Goal: Task Accomplishment & Management: Complete application form

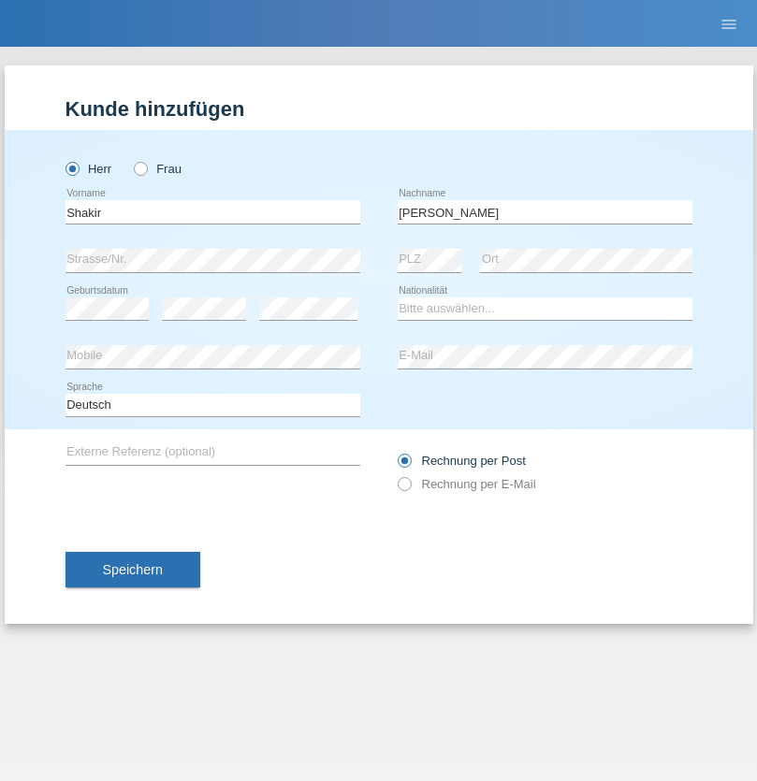
type input "[PERSON_NAME]"
select select "SO"
select select "C"
select select "27"
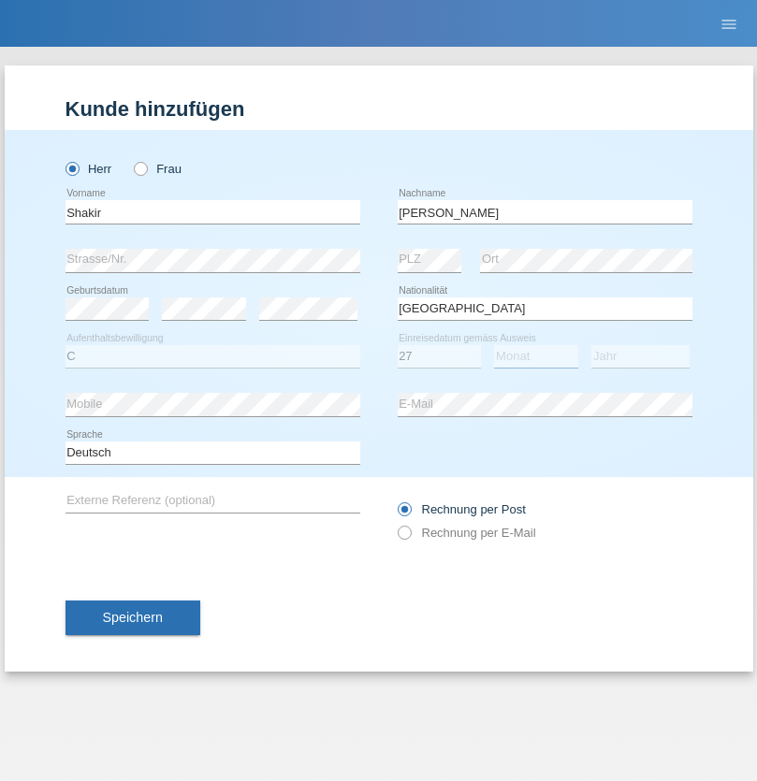
select select "04"
select select "2015"
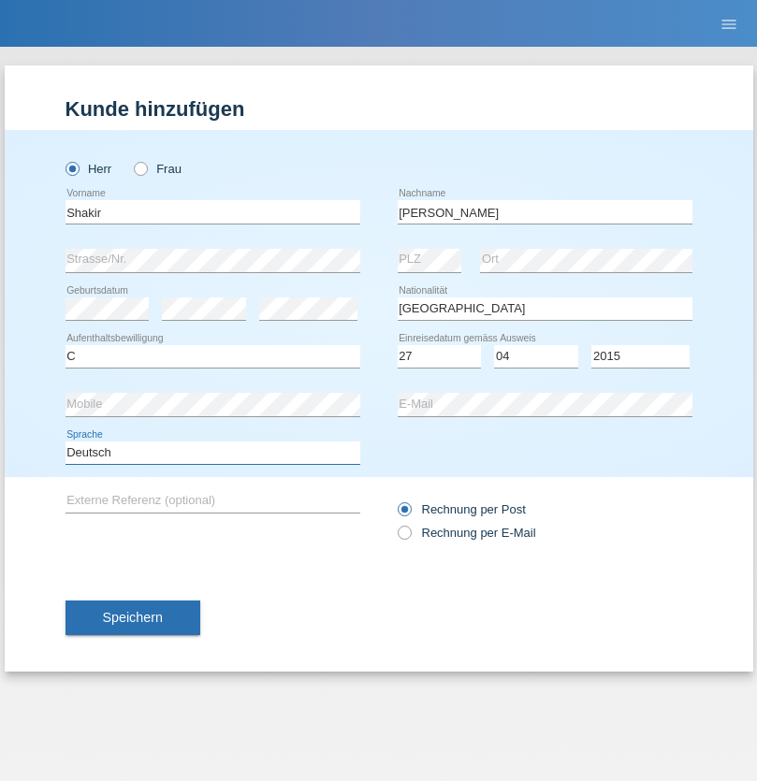
select select "en"
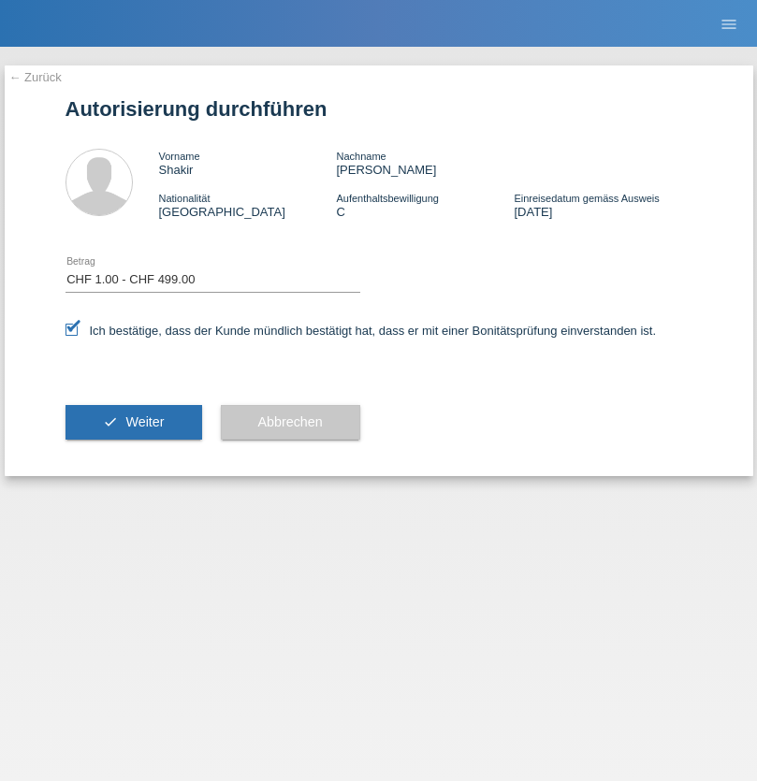
select select "1"
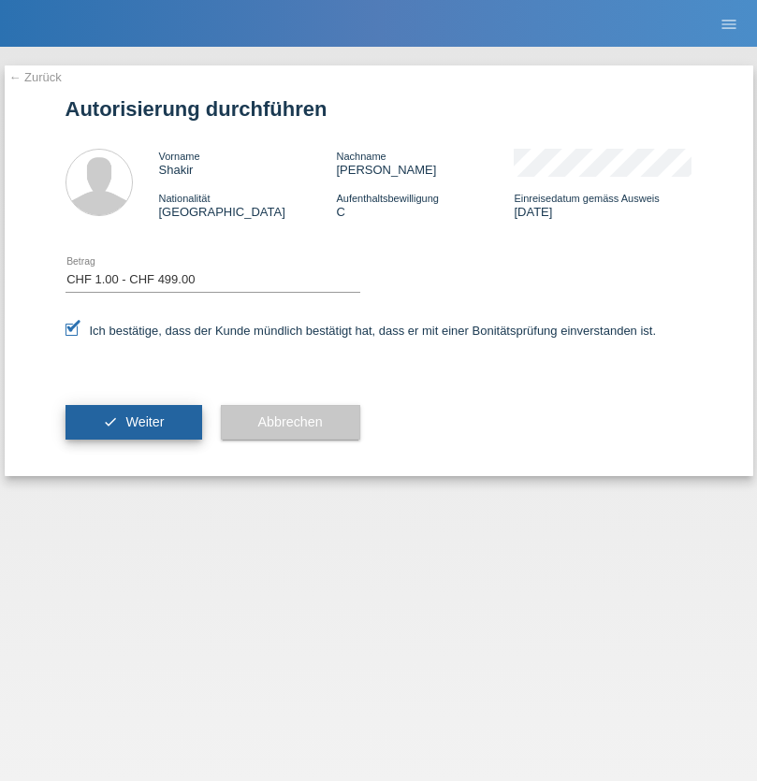
click at [133, 422] on span "Weiter" at bounding box center [144, 421] width 38 height 15
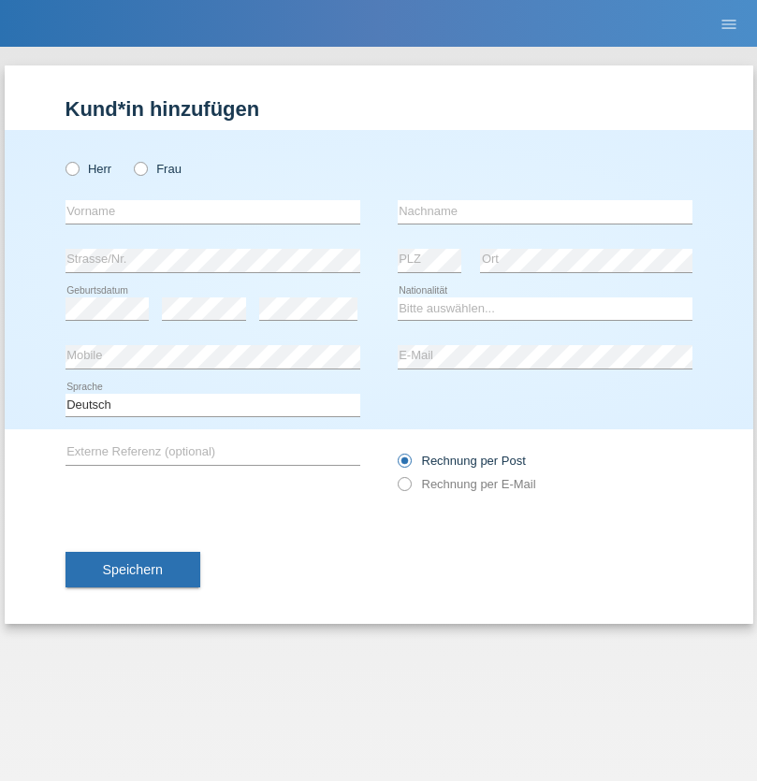
radio input "true"
click at [212, 211] on input "text" at bounding box center [212, 211] width 295 height 23
type input "Kevin"
click at [544, 211] on input "text" at bounding box center [545, 211] width 295 height 23
type input "Ferhati"
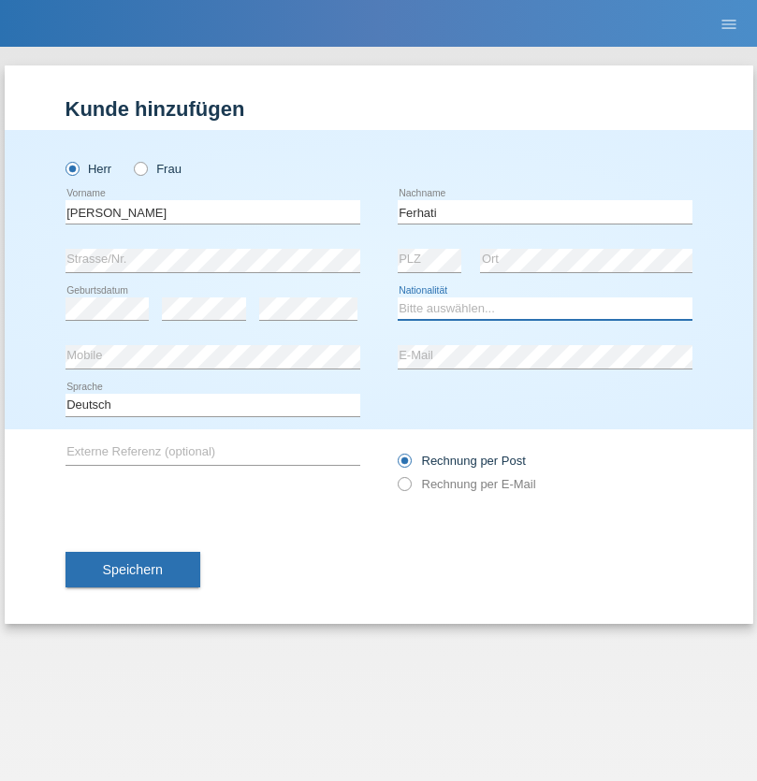
select select "DE"
select select "C"
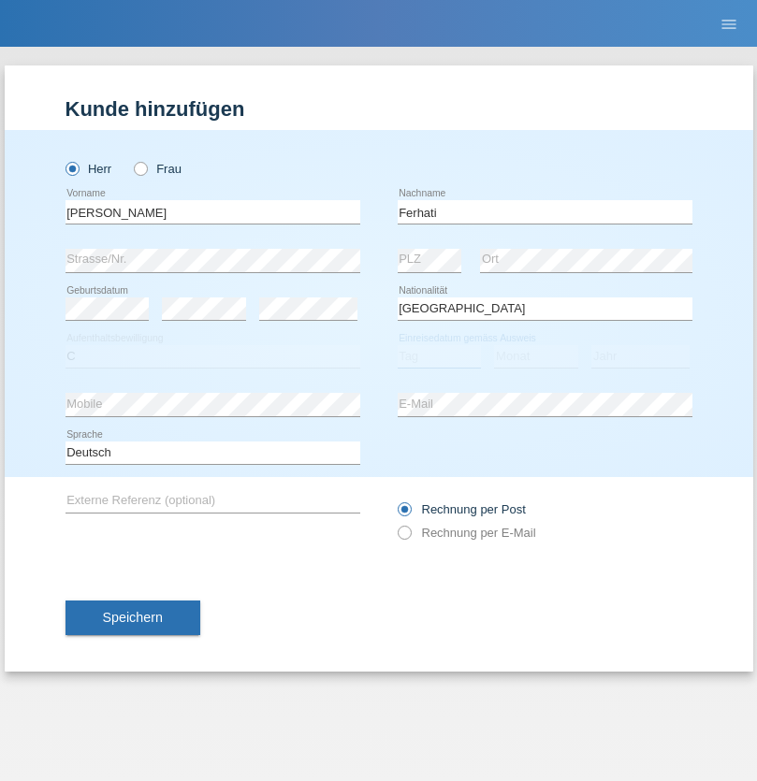
select select "14"
select select "02"
select select "2021"
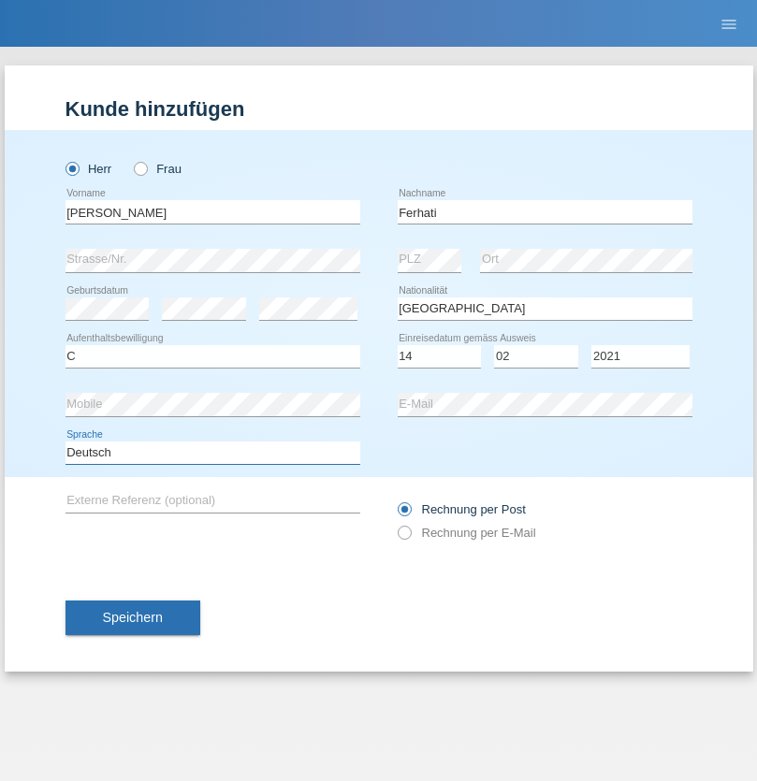
select select "en"
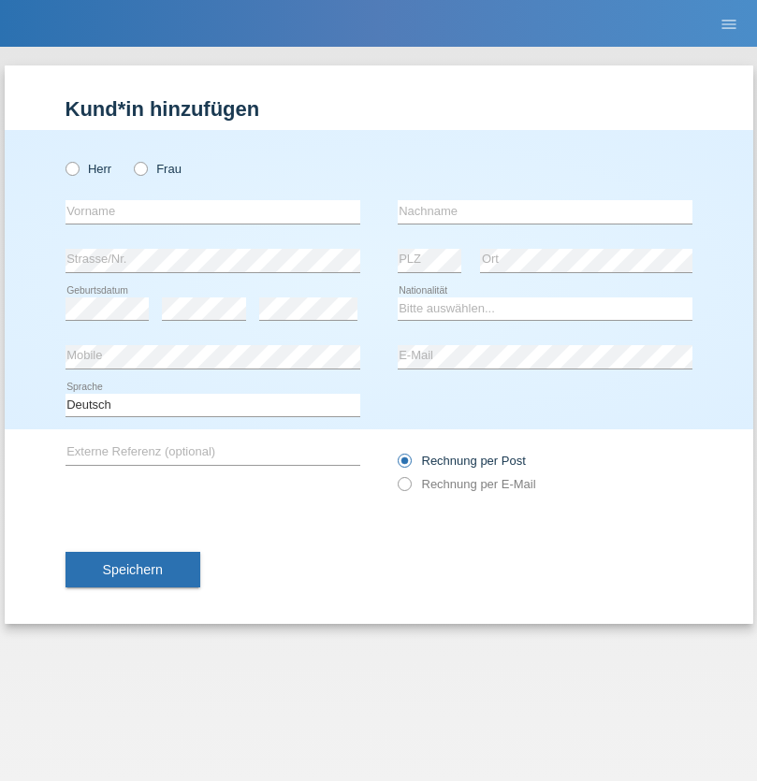
radio input "true"
click at [212, 211] on input "text" at bounding box center [212, 211] width 295 height 23
type input "firat"
click at [544, 211] on input "text" at bounding box center [545, 211] width 295 height 23
type input "kara"
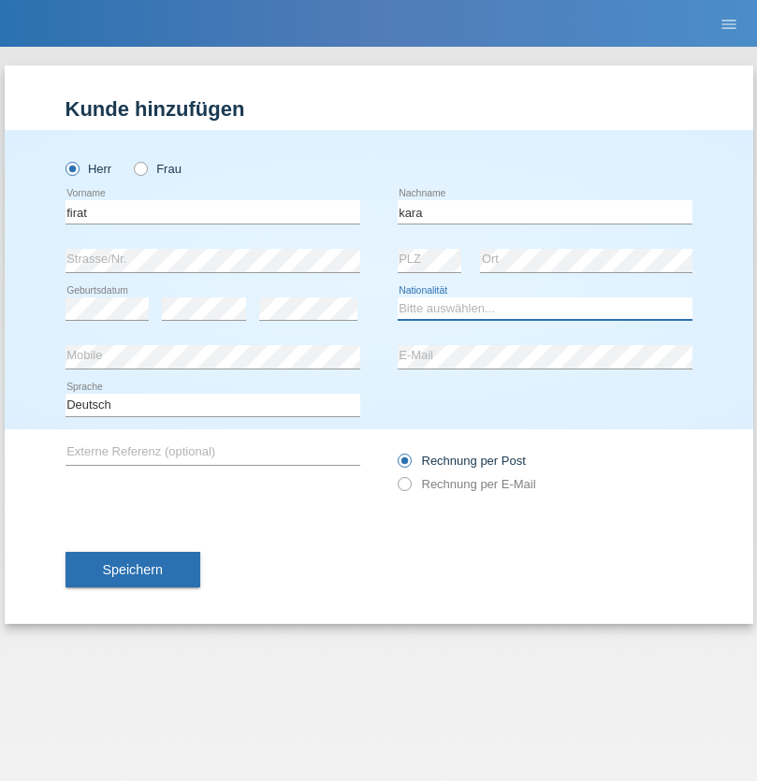
select select "CH"
radio input "true"
click at [212, 211] on input "text" at bounding box center [212, 211] width 295 height 23
type input "Bogdan"
click at [544, 211] on input "text" at bounding box center [545, 211] width 295 height 23
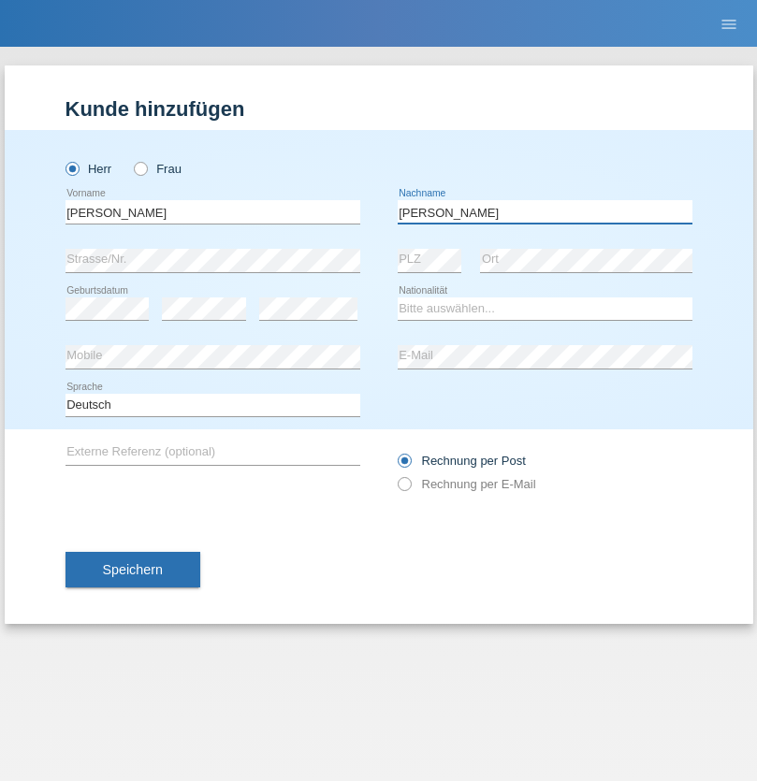
type input "Cristian"
select select "RO"
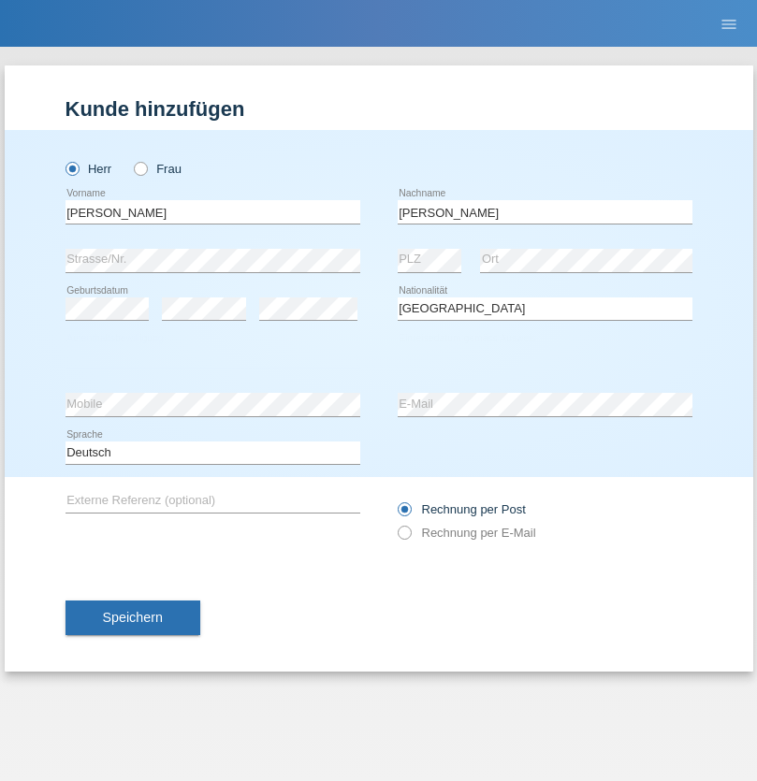
select select "C"
select select "11"
select select "02"
select select "2011"
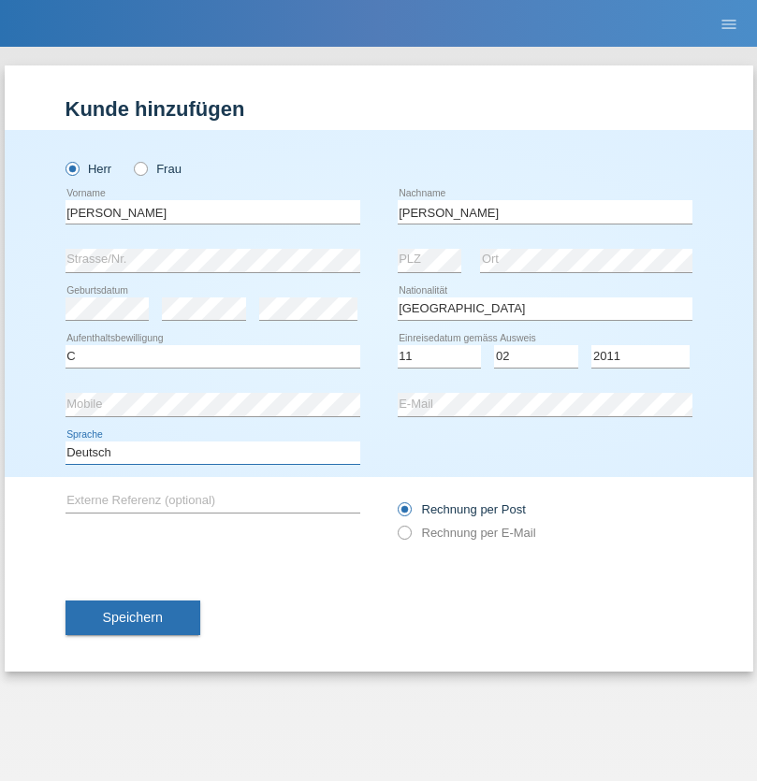
select select "en"
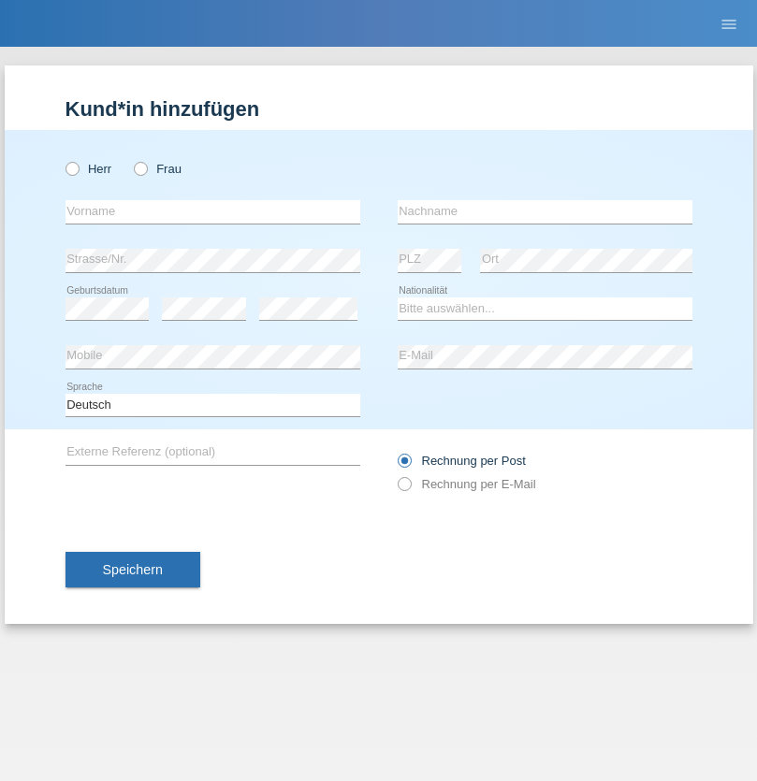
radio input "true"
click at [212, 211] on input "text" at bounding box center [212, 211] width 295 height 23
type input "[PERSON_NAME]"
click at [544, 211] on input "text" at bounding box center [545, 211] width 295 height 23
type input "Ymeri"
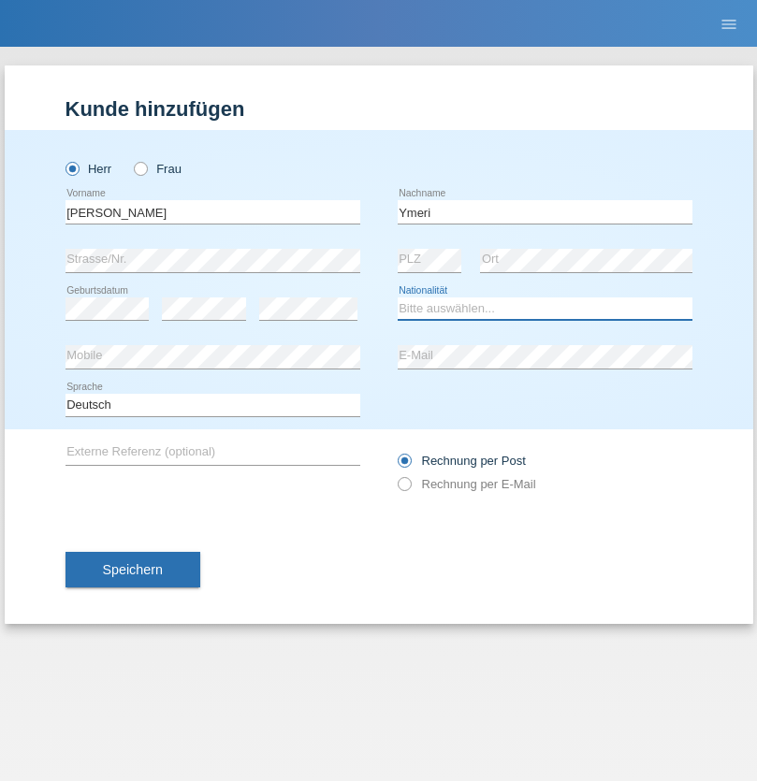
select select "XK"
select select "C"
select select "21"
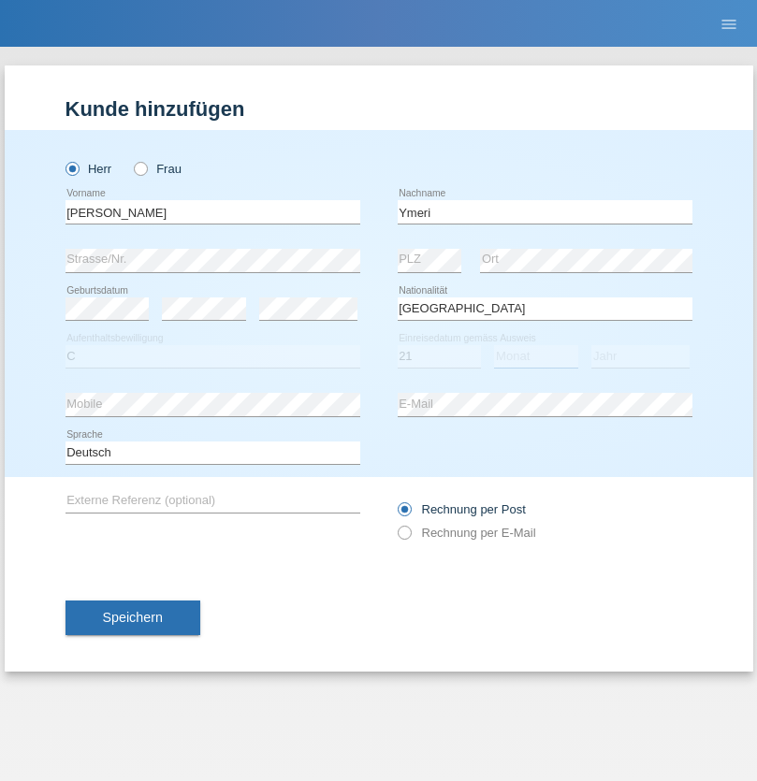
select select "03"
select select "1991"
